Goal: Communication & Community: Answer question/provide support

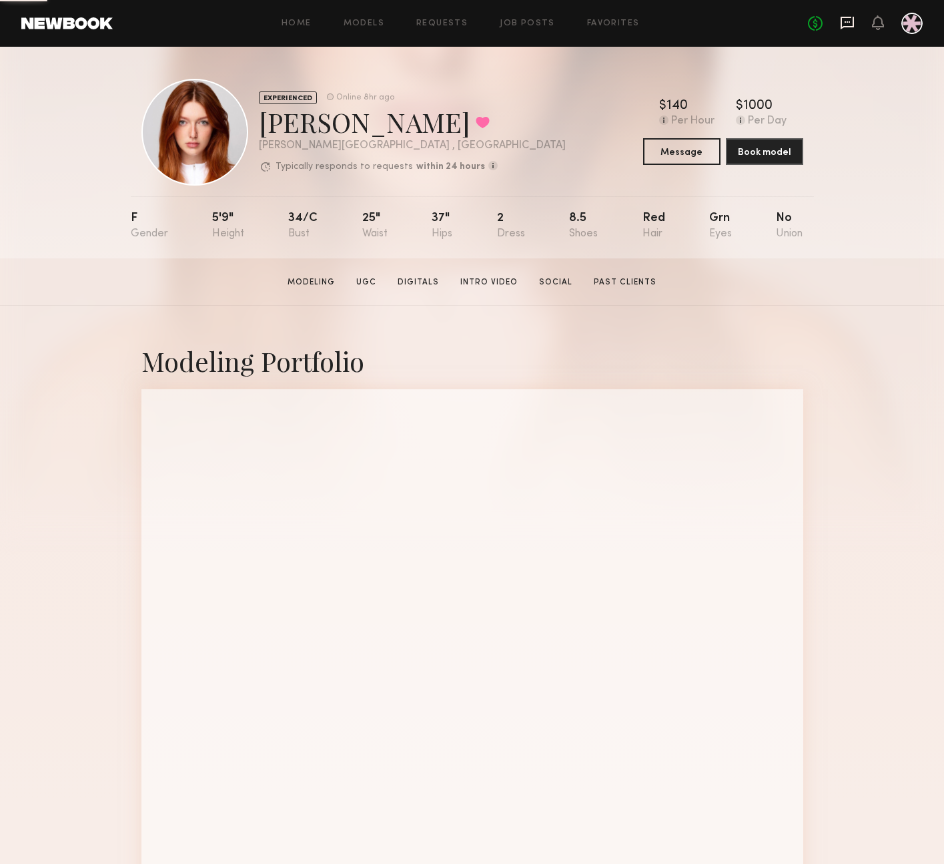
click at [844, 27] on icon at bounding box center [847, 23] width 13 height 13
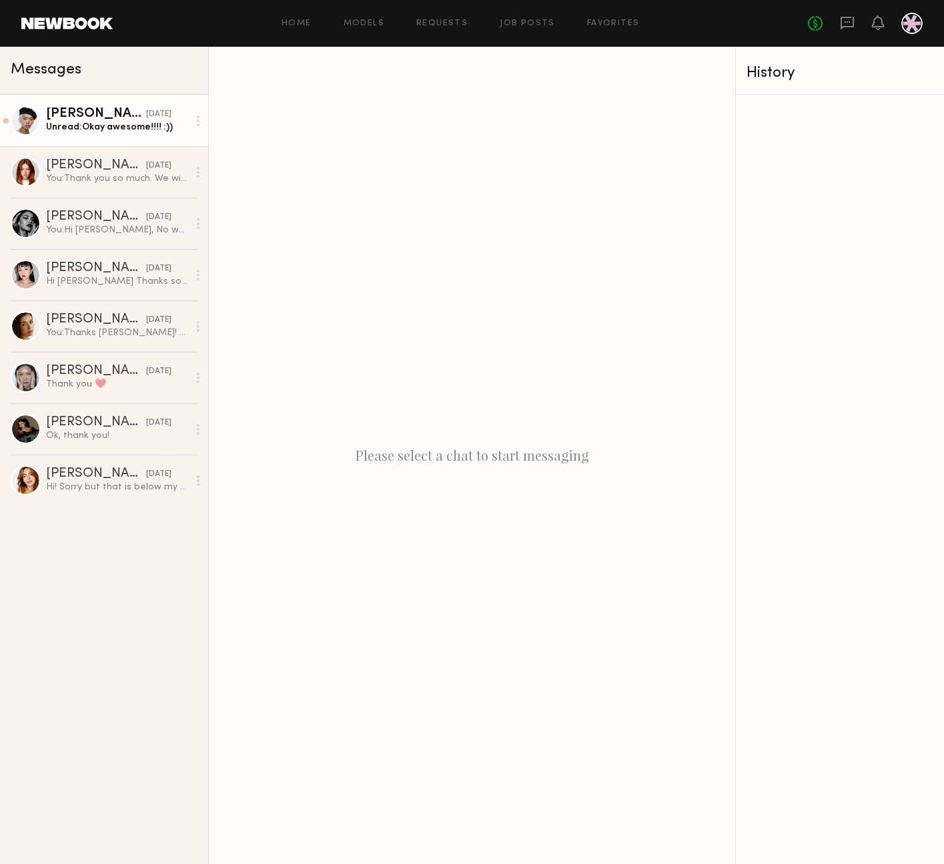
click at [77, 136] on link "[PERSON_NAME] [DATE] Unread: Okay awesome!!!! :))" at bounding box center [104, 120] width 208 height 51
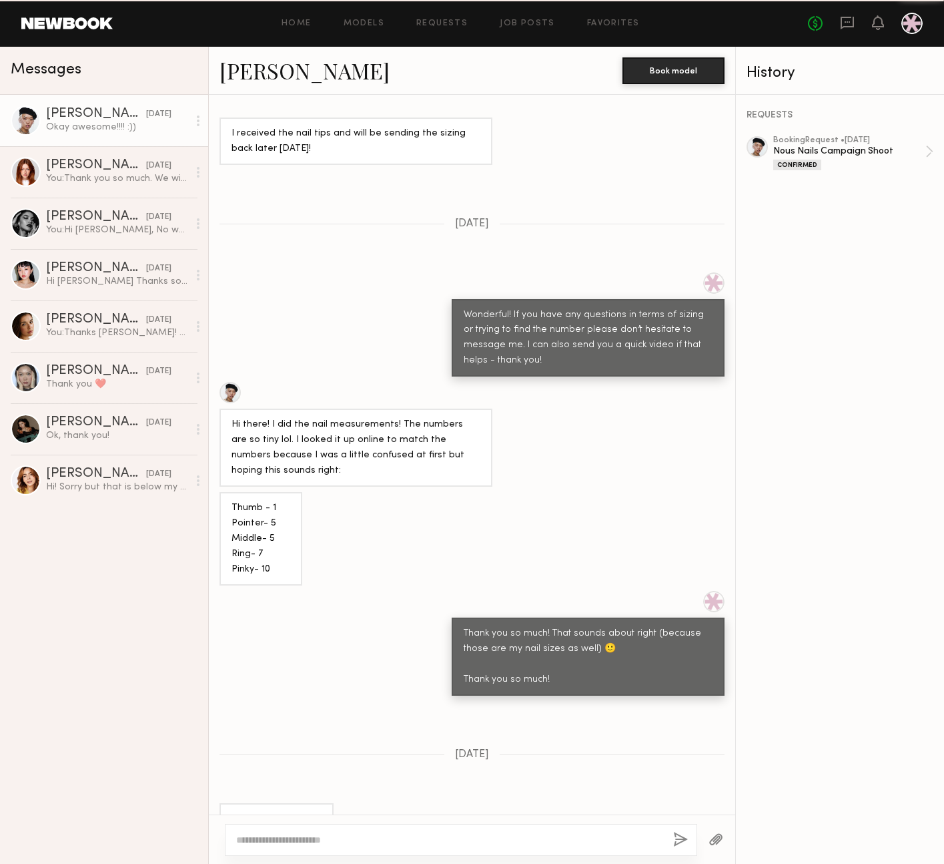
scroll to position [1084, 0]
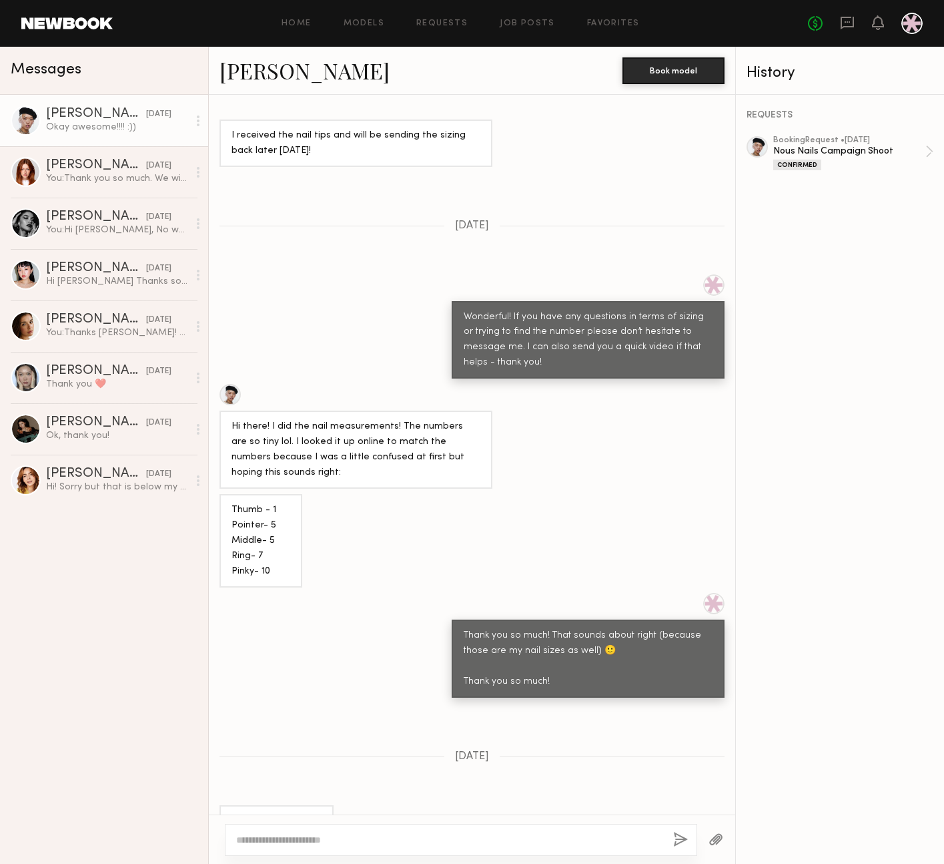
click at [890, 572] on div "REQUESTS booking Request • [DATE] Nous Nails Campaign Shoot Confirmed" at bounding box center [840, 479] width 208 height 769
click at [68, 180] on div "You: Thank you so much. We will send out the call sheet!" at bounding box center [117, 178] width 142 height 13
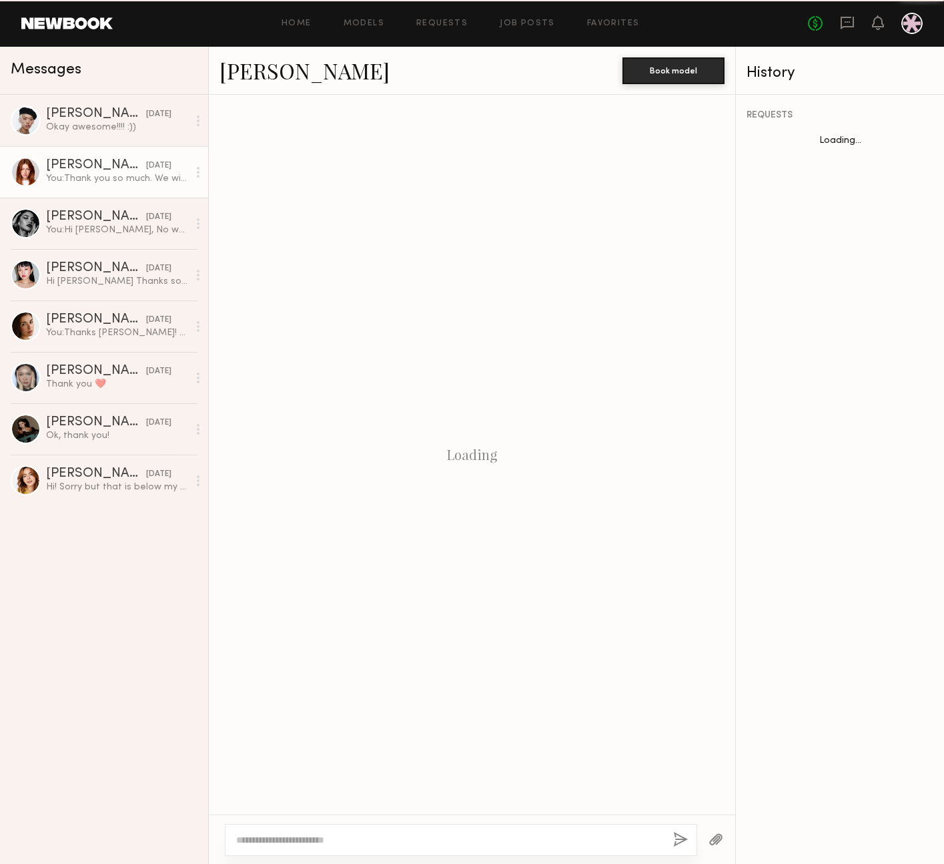
scroll to position [651, 0]
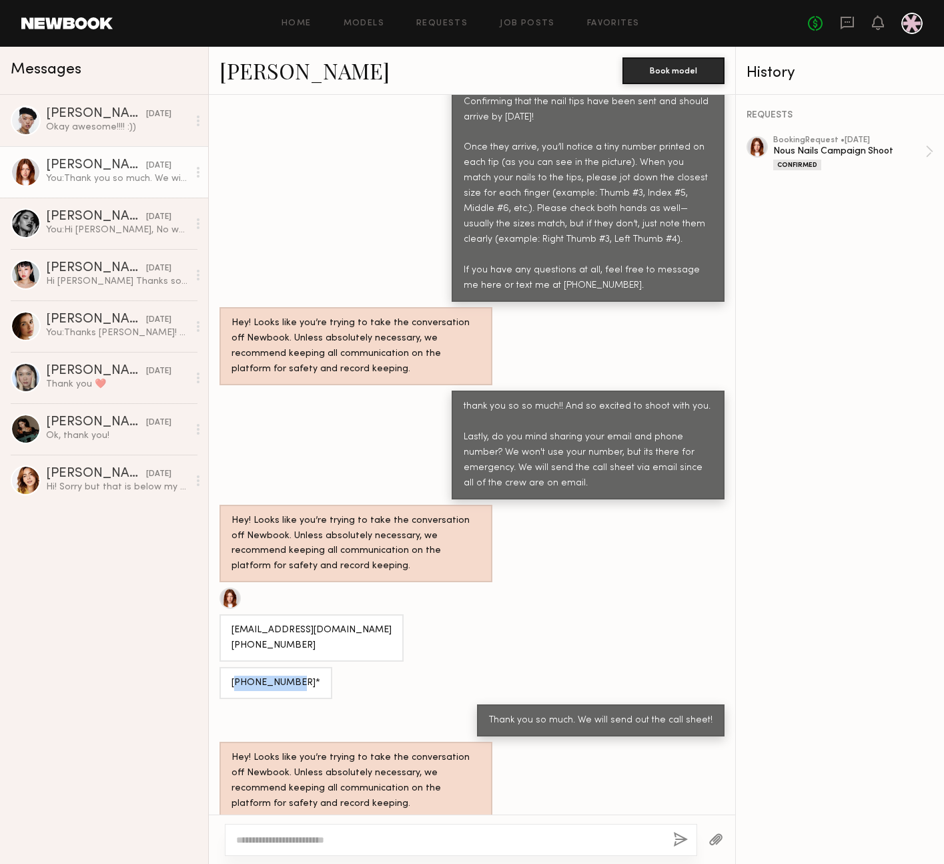
drag, startPoint x: 292, startPoint y: 669, endPoint x: 237, endPoint y: 670, distance: 55.4
click at [237, 675] on div "[PHONE_NUMBER]*" at bounding box center [276, 682] width 89 height 15
click at [222, 672] on div "[PHONE_NUMBER]*" at bounding box center [276, 683] width 113 height 32
drag, startPoint x: 226, startPoint y: 667, endPoint x: 295, endPoint y: 669, distance: 68.8
click at [295, 669] on div "[PHONE_NUMBER]*" at bounding box center [276, 683] width 113 height 32
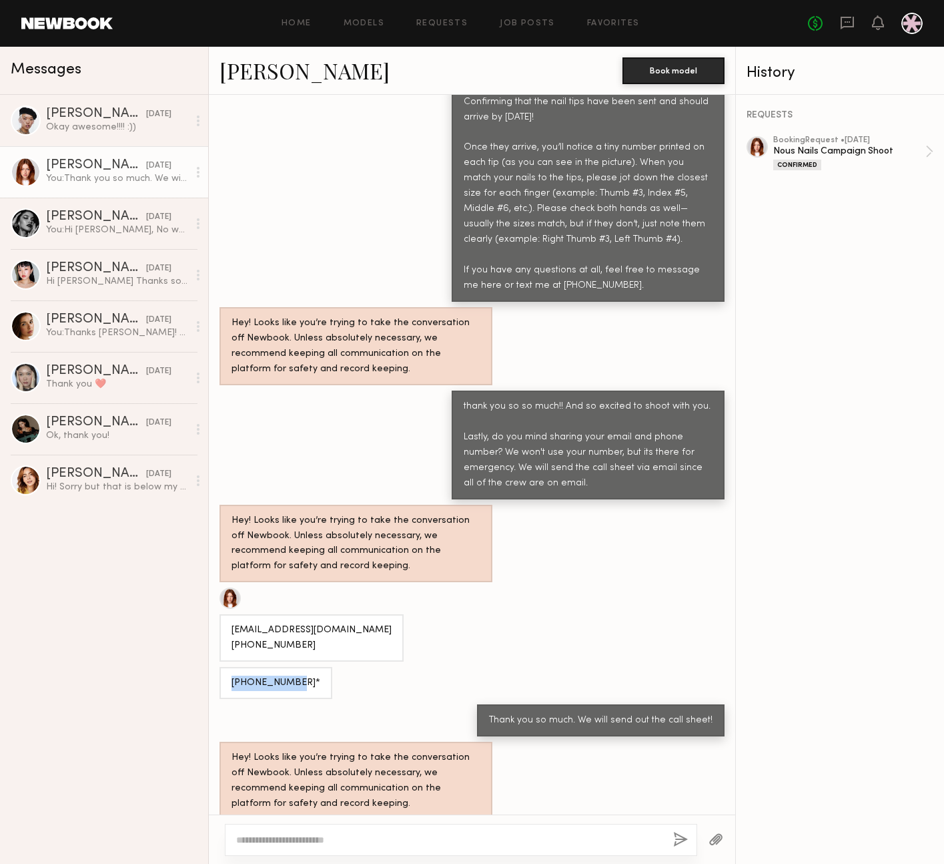
copy div "[PHONE_NUMBER]"
